Goal: Download file/media

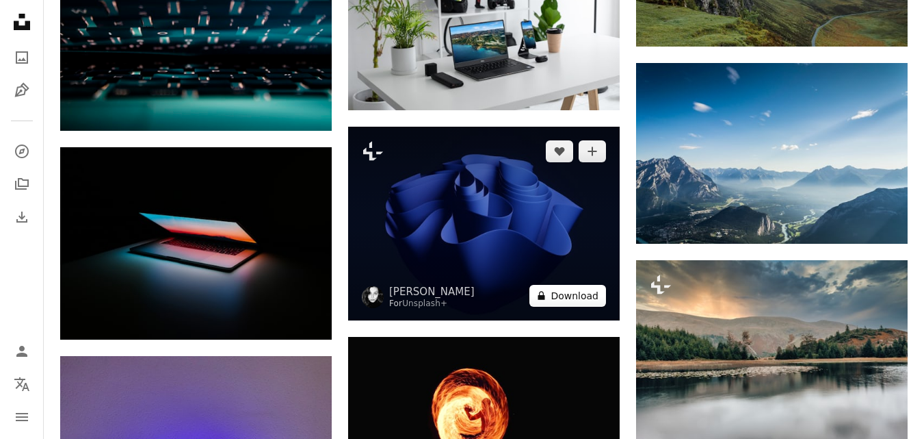
scroll to position [18153, 0]
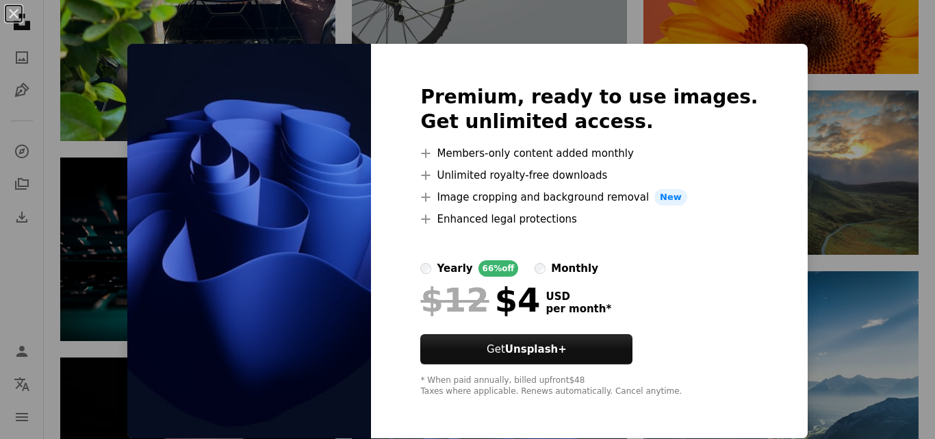
click at [791, 62] on div "An X shape Premium, ready to use images. Get unlimited access. A plus sign Memb…" at bounding box center [467, 219] width 935 height 439
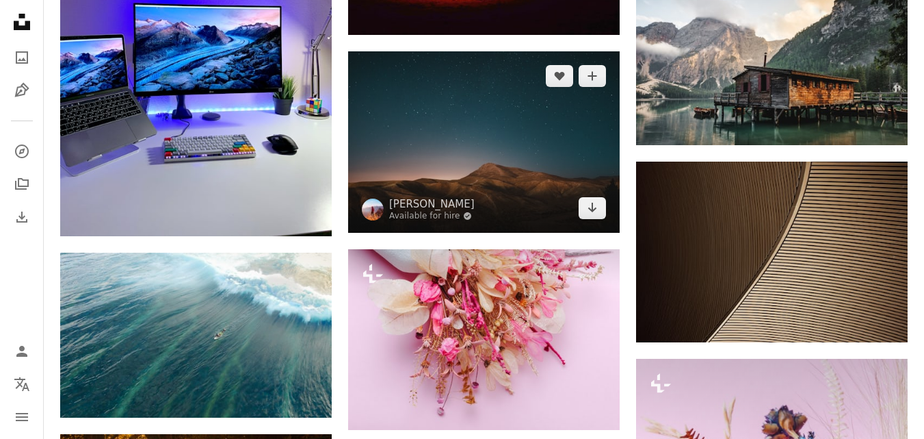
scroll to position [18631, 0]
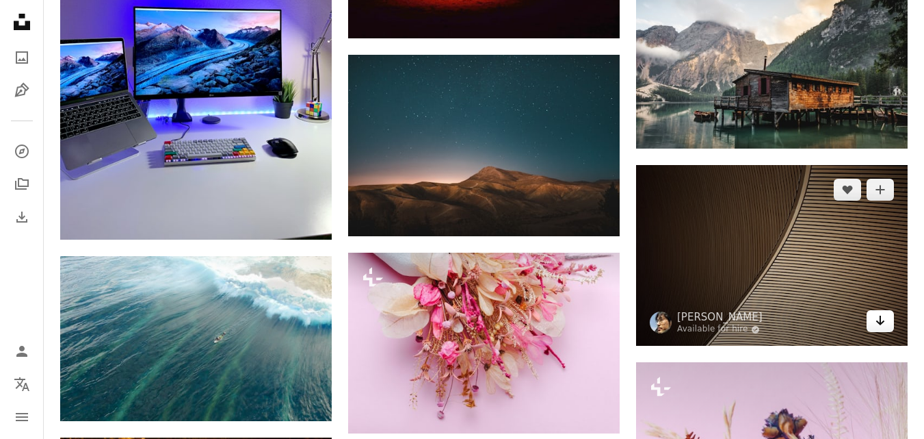
click at [879, 320] on icon "Arrow pointing down" at bounding box center [880, 320] width 11 height 16
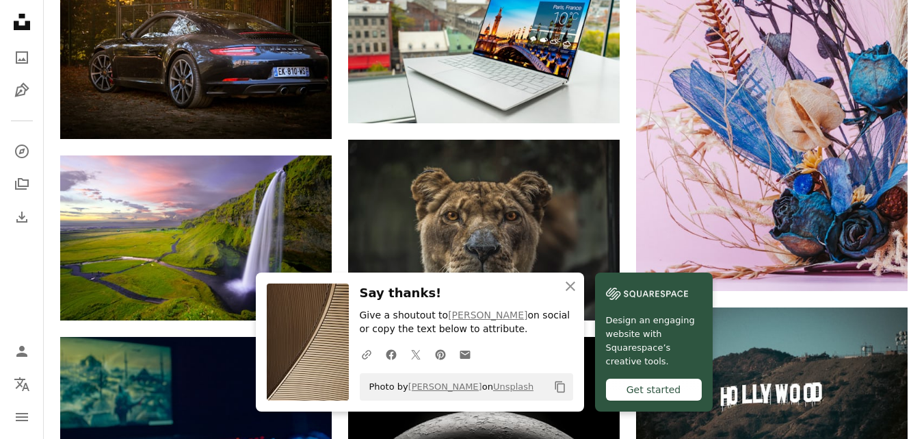
scroll to position [19270, 0]
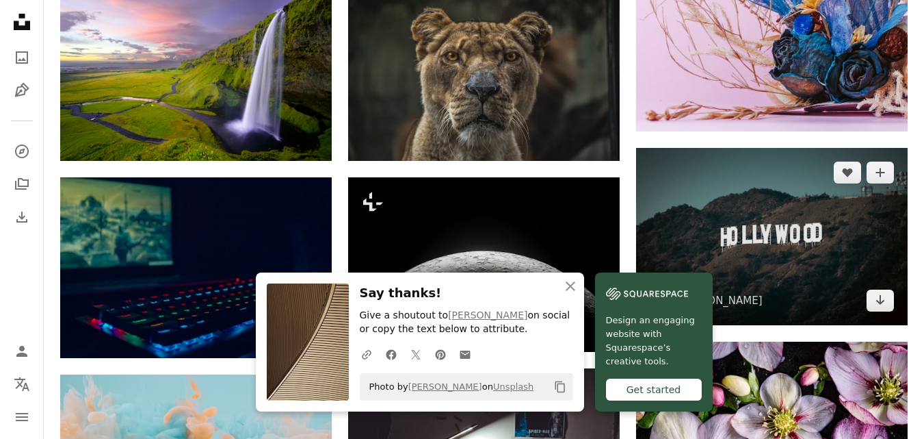
click at [665, 197] on img at bounding box center [772, 236] width 272 height 177
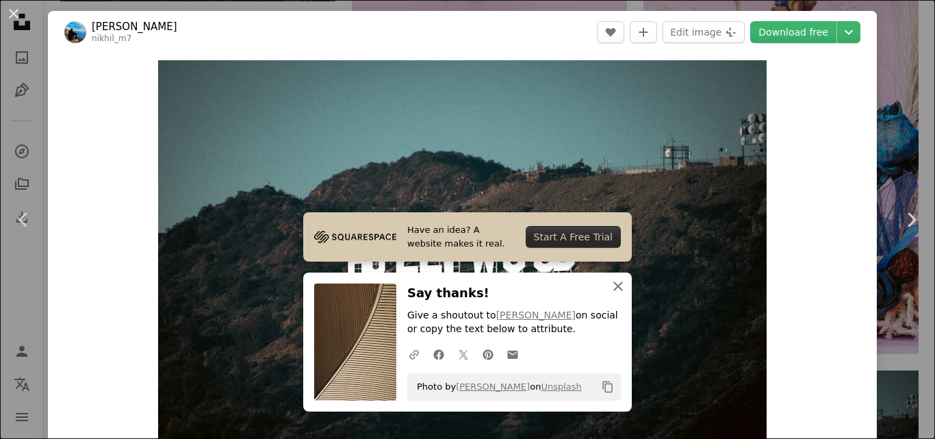
click at [615, 285] on icon "An X shape" at bounding box center [618, 286] width 16 height 16
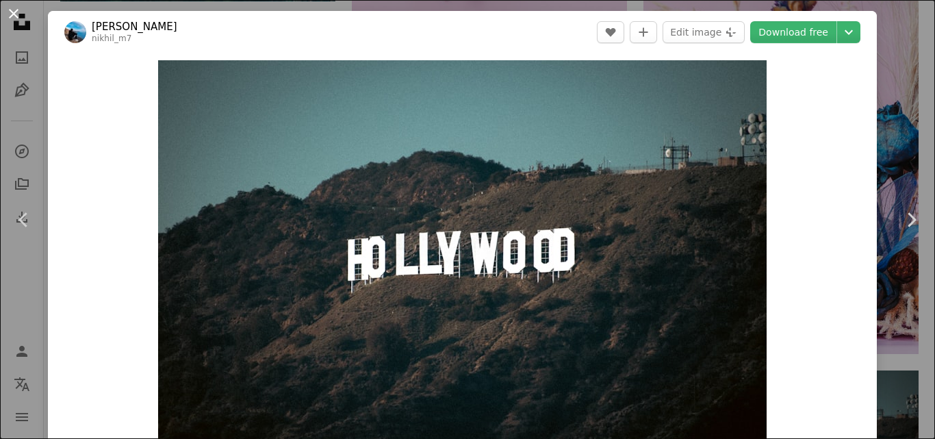
click at [18, 13] on button "An X shape" at bounding box center [13, 13] width 16 height 16
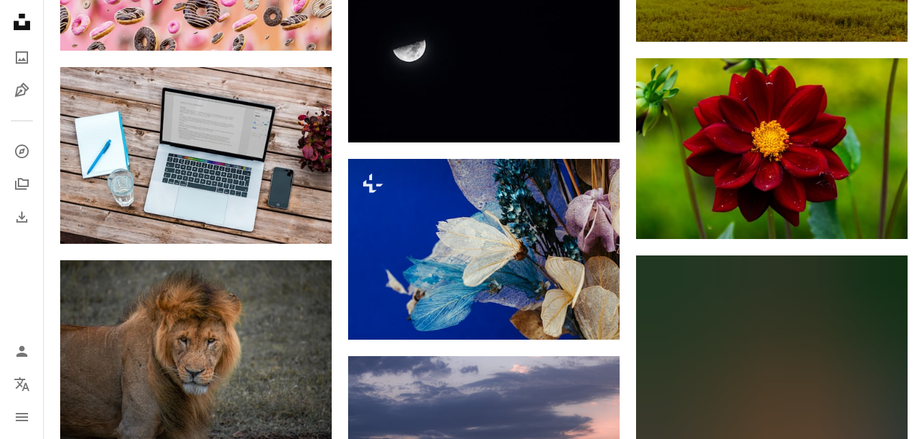
scroll to position [57903, 0]
